Goal: Transaction & Acquisition: Book appointment/travel/reservation

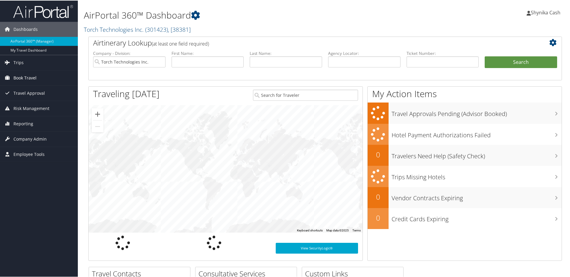
click at [37, 78] on link "Book Travel" at bounding box center [39, 77] width 78 height 15
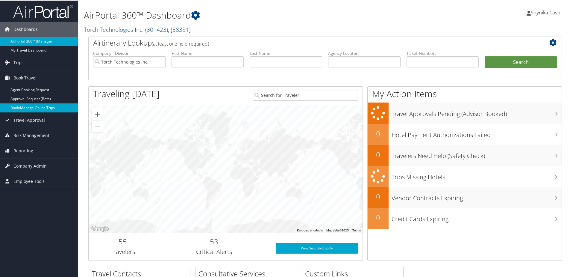
click at [29, 110] on link "Book/Manage Online Trips" at bounding box center [39, 107] width 78 height 9
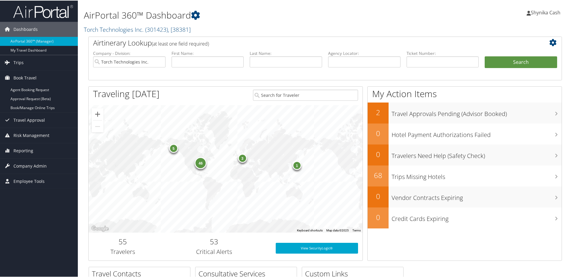
click at [543, 10] on span "Shynika Cash" at bounding box center [546, 12] width 30 height 7
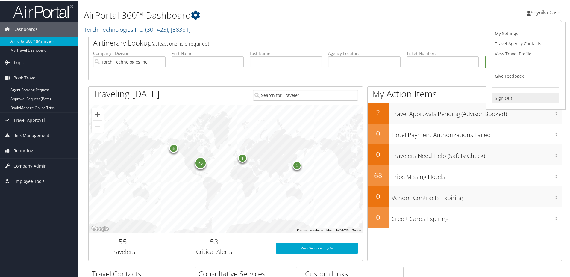
click at [505, 95] on link "Sign Out" at bounding box center [525, 97] width 67 height 10
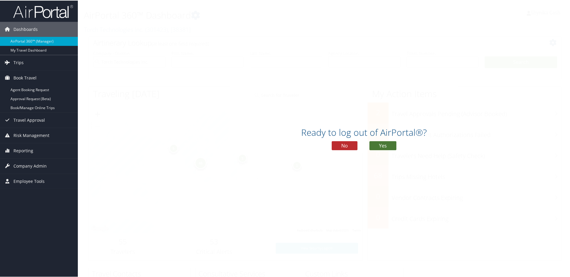
click at [382, 143] on button "Yes" at bounding box center [382, 144] width 27 height 9
